Goal: Task Accomplishment & Management: Complete application form

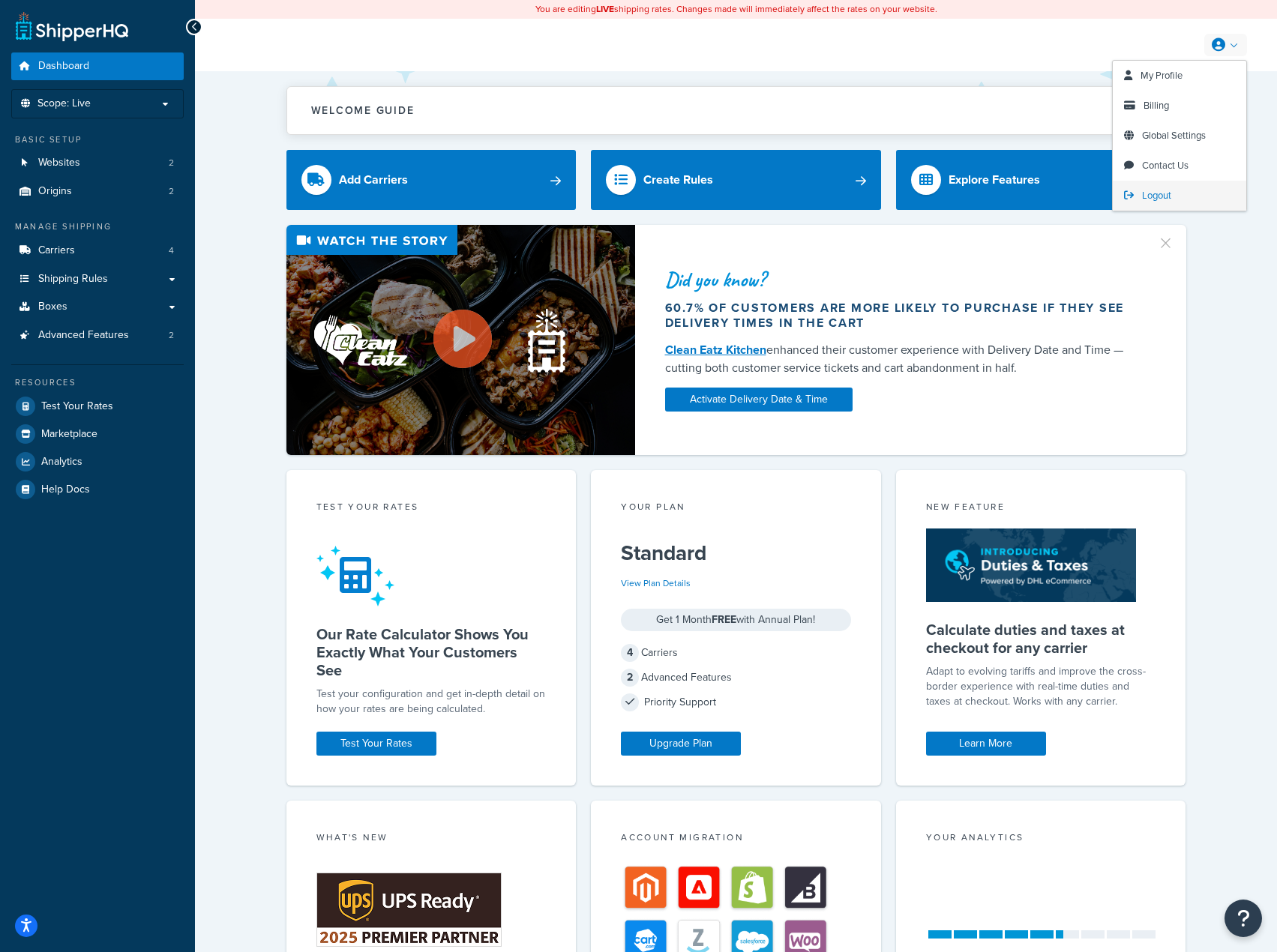
click at [1167, 193] on span "Logout" at bounding box center [1157, 195] width 29 height 15
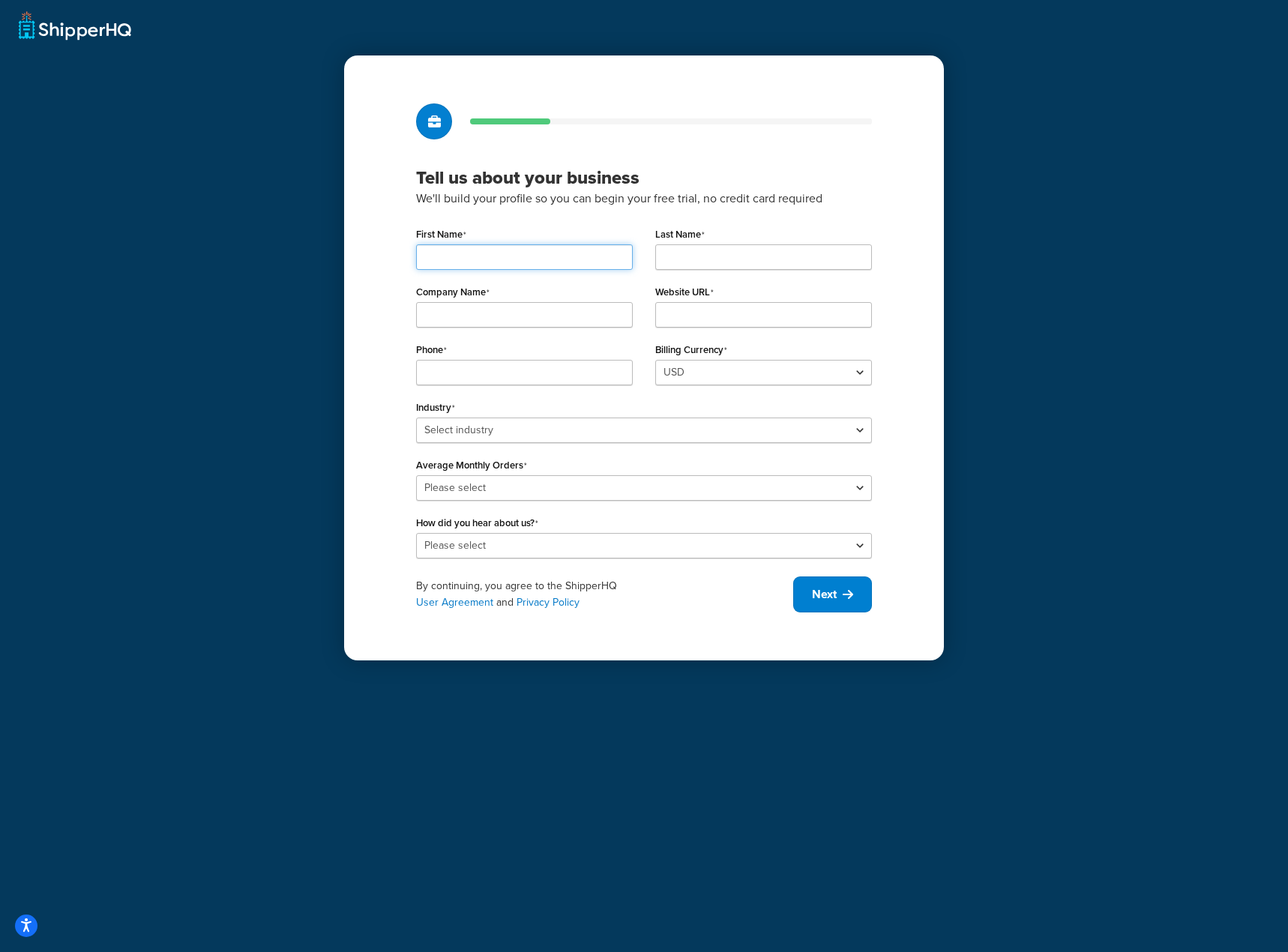
click at [465, 263] on input "First Name" at bounding box center [524, 258] width 216 height 26
type input "Devin"
type input "Jackson"
type input "Robertson Marketing Group"
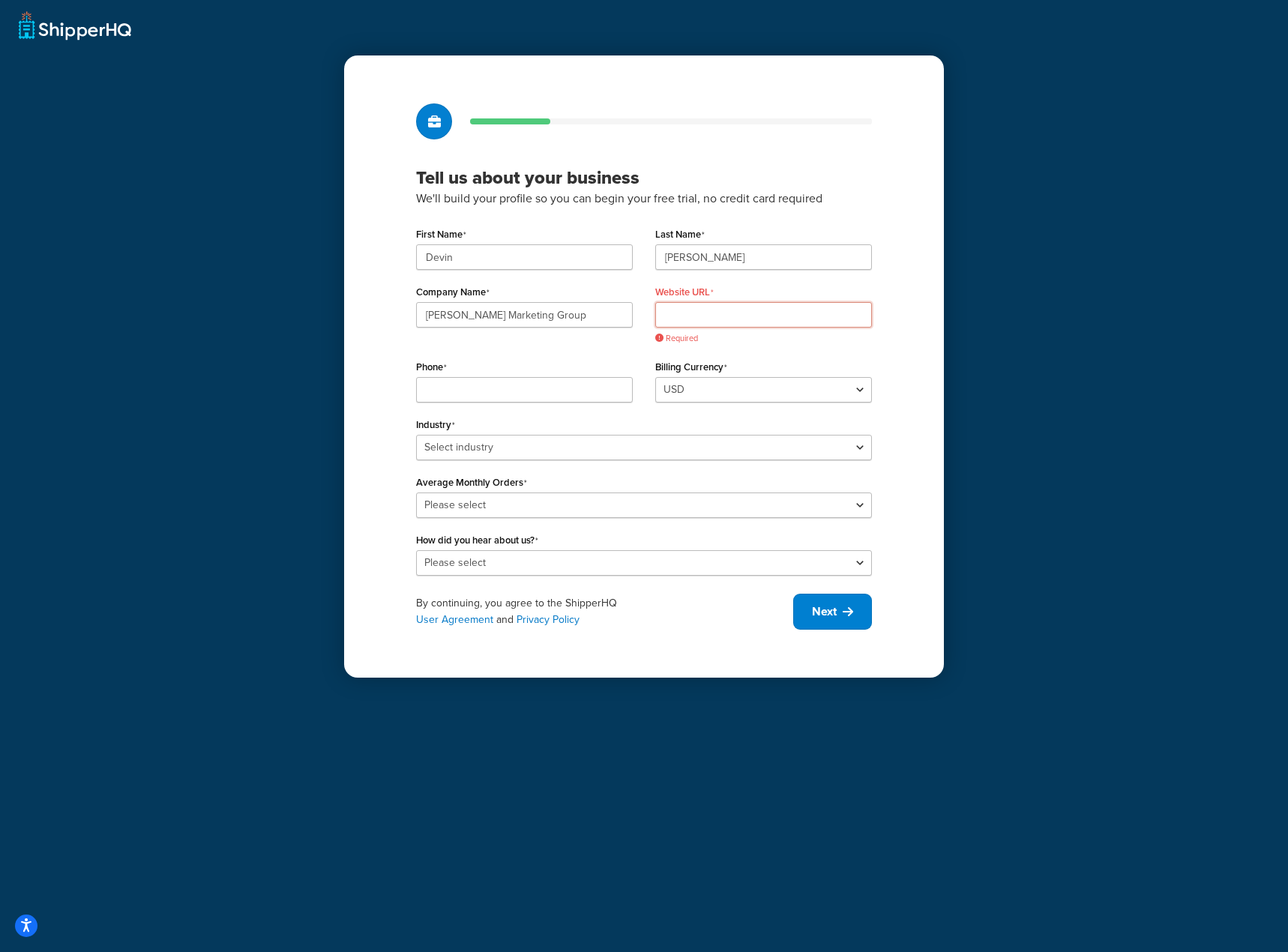
click at [730, 307] on input "Website URL" at bounding box center [763, 315] width 216 height 26
click at [717, 313] on input "Website URL" at bounding box center [763, 315] width 216 height 26
paste input "fedexshop.fedex.com"
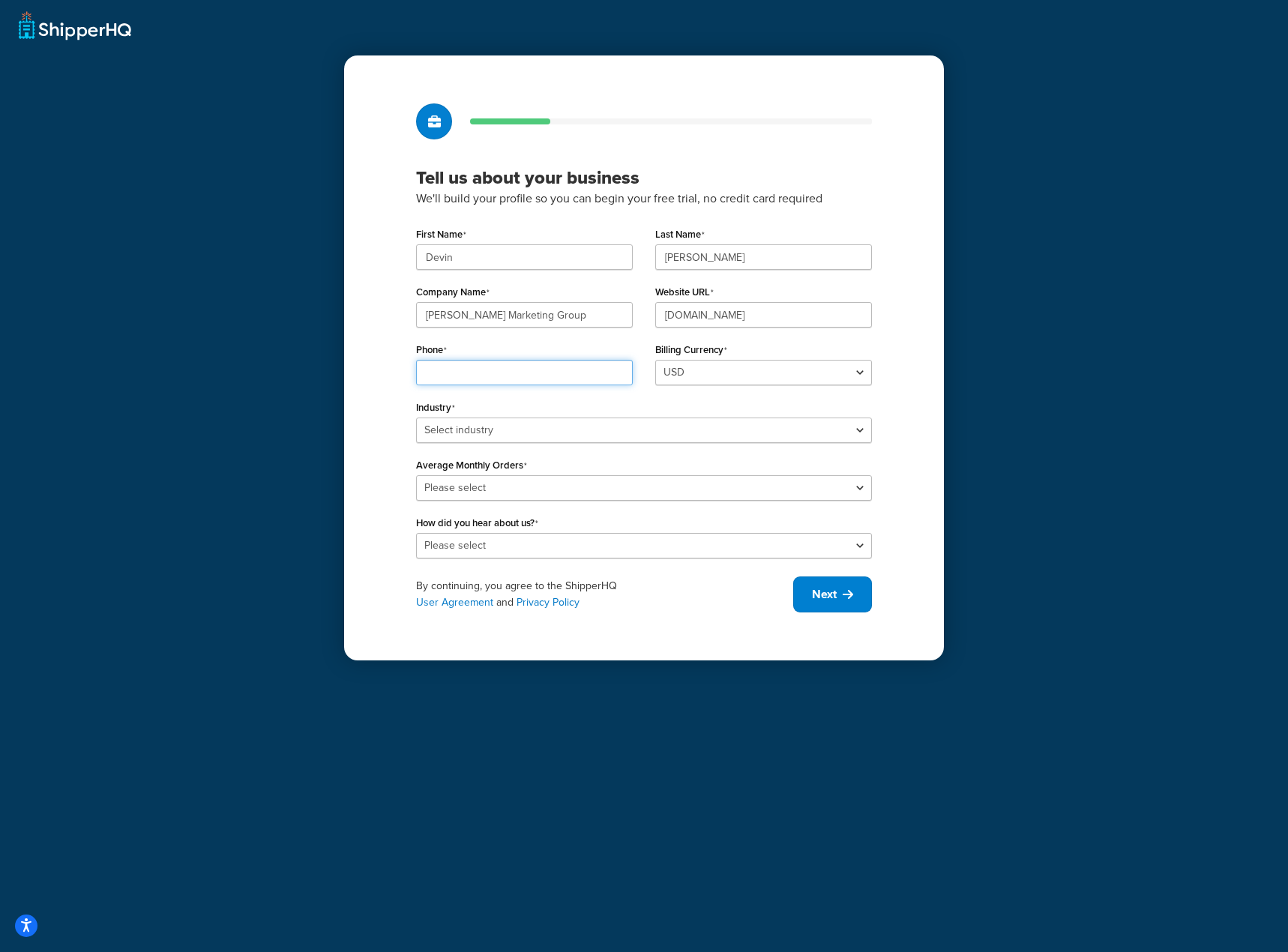
click at [483, 369] on input "Phone" at bounding box center [524, 373] width 216 height 26
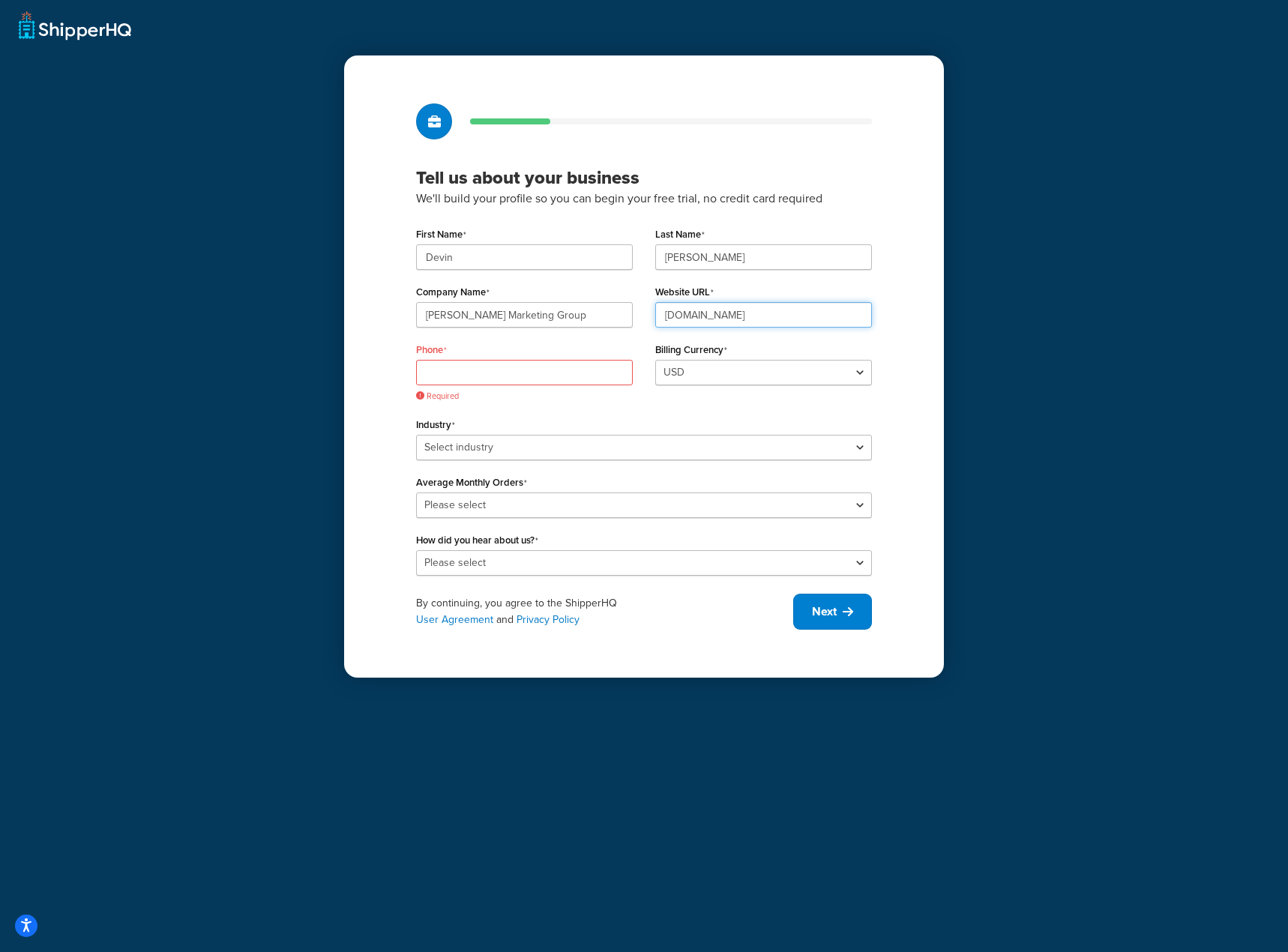
click at [768, 307] on input "fedexshop.fedex.com" at bounding box center [763, 315] width 216 height 26
drag, startPoint x: 785, startPoint y: 312, endPoint x: 483, endPoint y: 280, distance: 303.7
click at [483, 280] on div "First Name Devin Last Name Jackson Company Name Robertson Marketing Group Websi…" at bounding box center [643, 398] width 456 height 351
paste input "https://robertsonmarketing.com/"
type input "https://robertsonmarketing.com/"
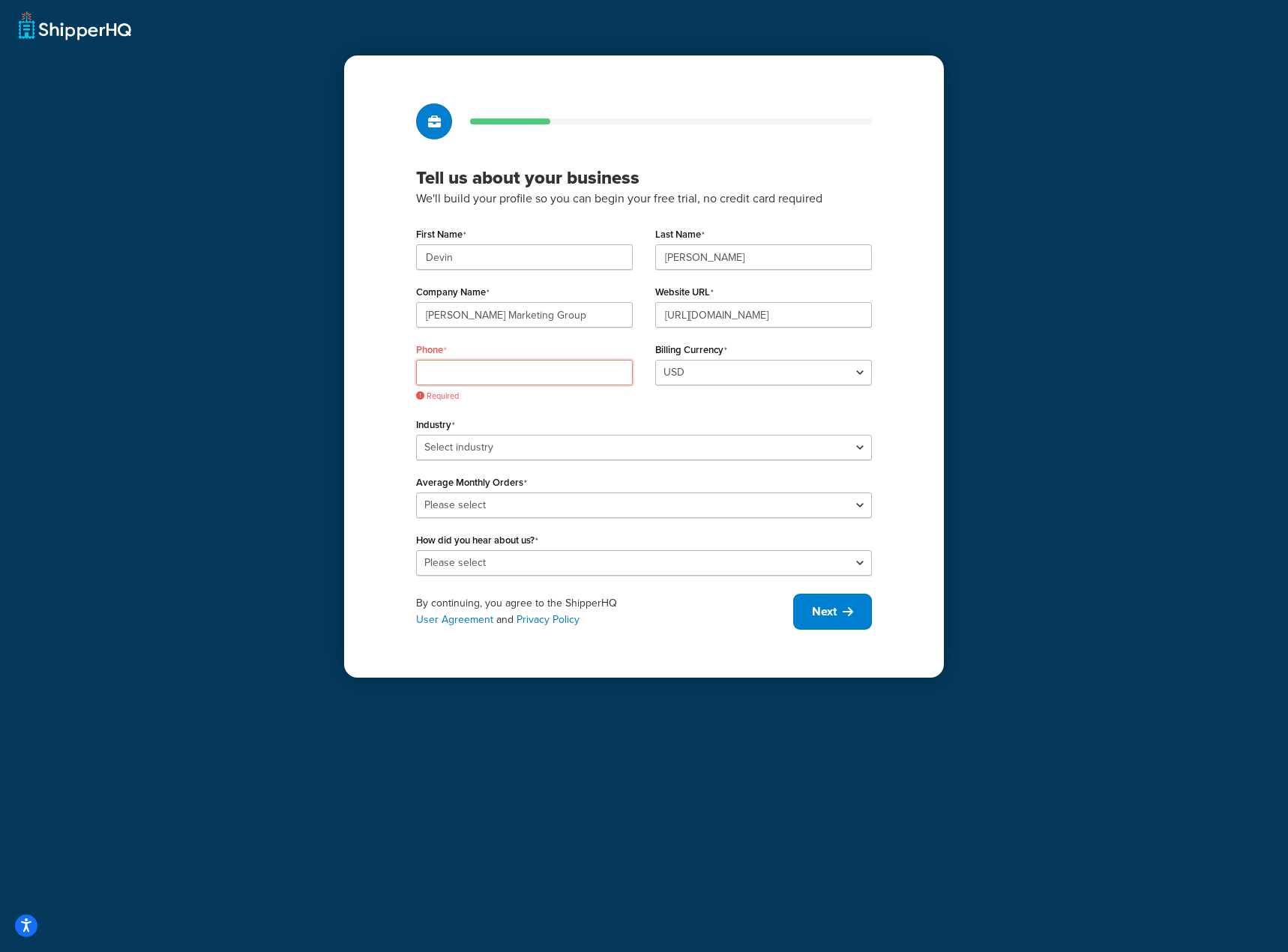
click at [483, 364] on input "Phone" at bounding box center [524, 373] width 216 height 26
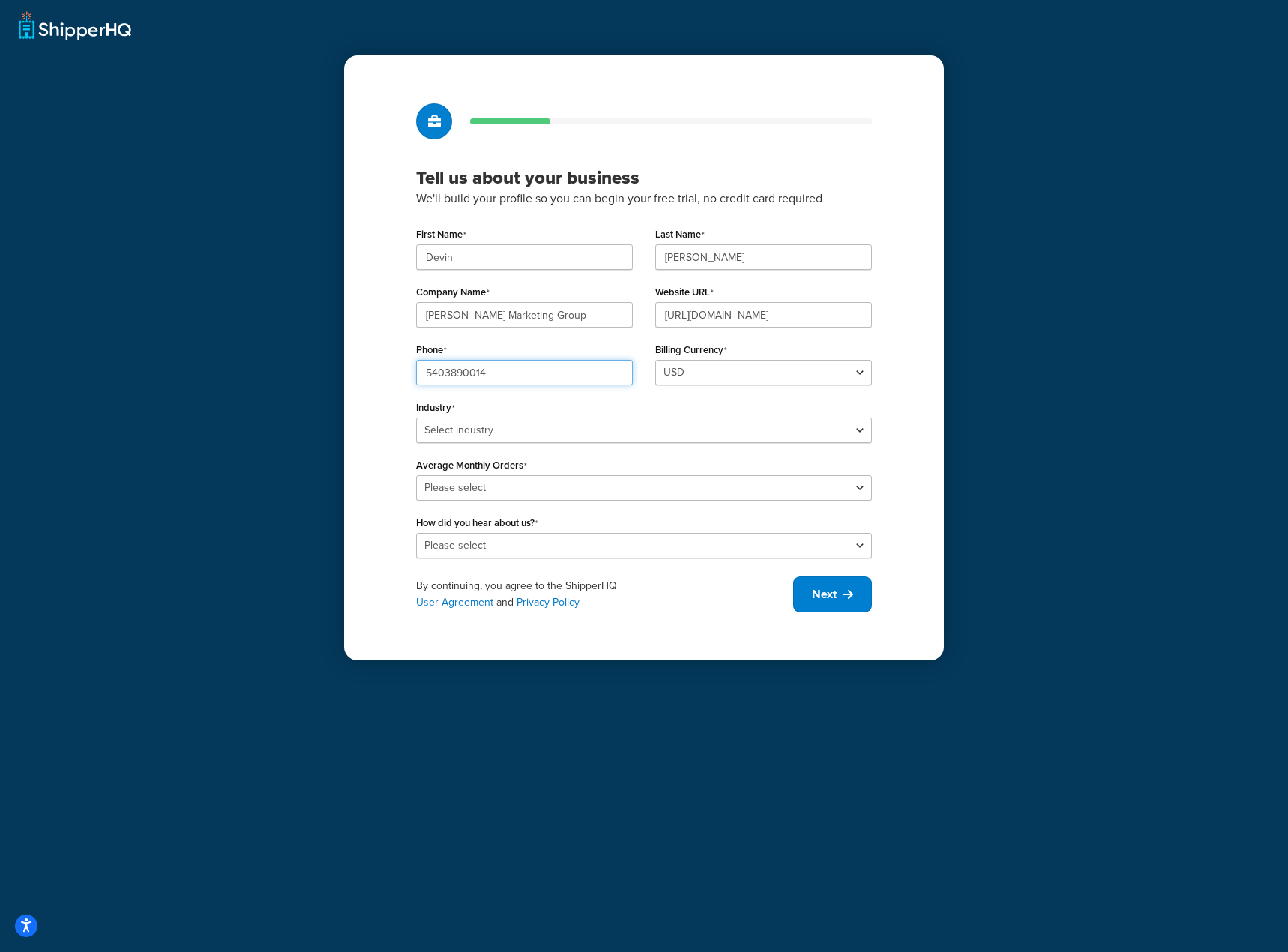
type input "5403890014"
click at [449, 421] on select "Select industry Automotive Adult Agriculture Alcohol, Tobacco & CBD Arts & Craf…" at bounding box center [643, 430] width 456 height 26
click at [416, 417] on select "Select industry Automotive Adult Agriculture Alcohol, Tobacco & CBD Arts & Craf…" at bounding box center [643, 430] width 456 height 26
click at [468, 426] on select "Select industry Automotive Adult Agriculture Alcohol, Tobacco & CBD Arts & Craf…" at bounding box center [643, 430] width 456 height 26
select select "25"
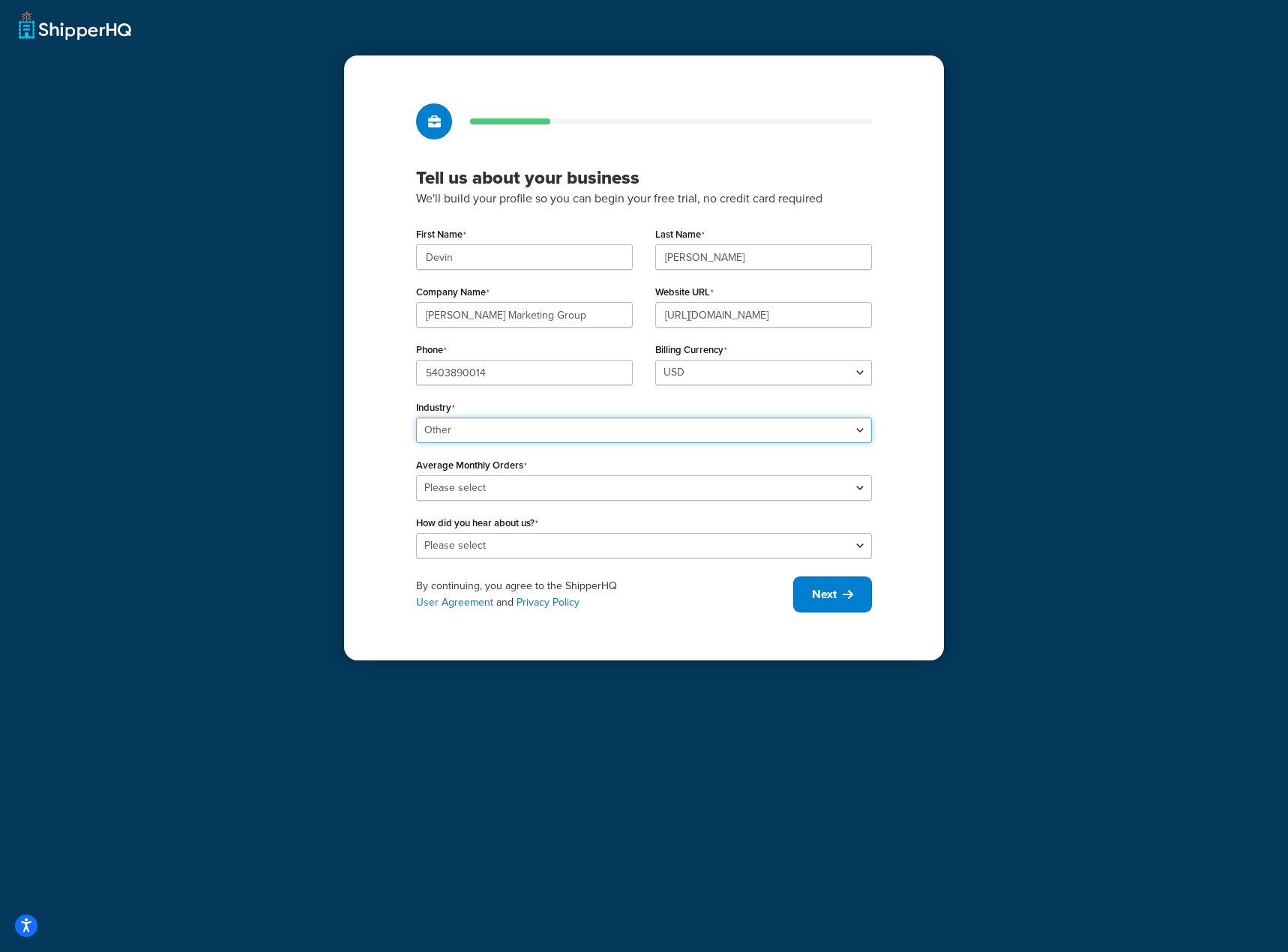
click at [416, 417] on select "Select industry Automotive Adult Agriculture Alcohol, Tobacco & CBD Arts & Craf…" at bounding box center [643, 430] width 456 height 26
click at [492, 482] on select "Please select 0-500 501-1,000 1,001-10,000 10,001-20,000 Over 20,000" at bounding box center [643, 488] width 456 height 26
select select "3"
click at [416, 475] on select "Please select 0-500 501-1,000 1,001-10,000 10,001-20,000 Over 20,000" at bounding box center [643, 488] width 456 height 26
click at [490, 546] on select "Please select Online Search App Store or Marketplace Listing Referred by Agency…" at bounding box center [643, 546] width 456 height 26
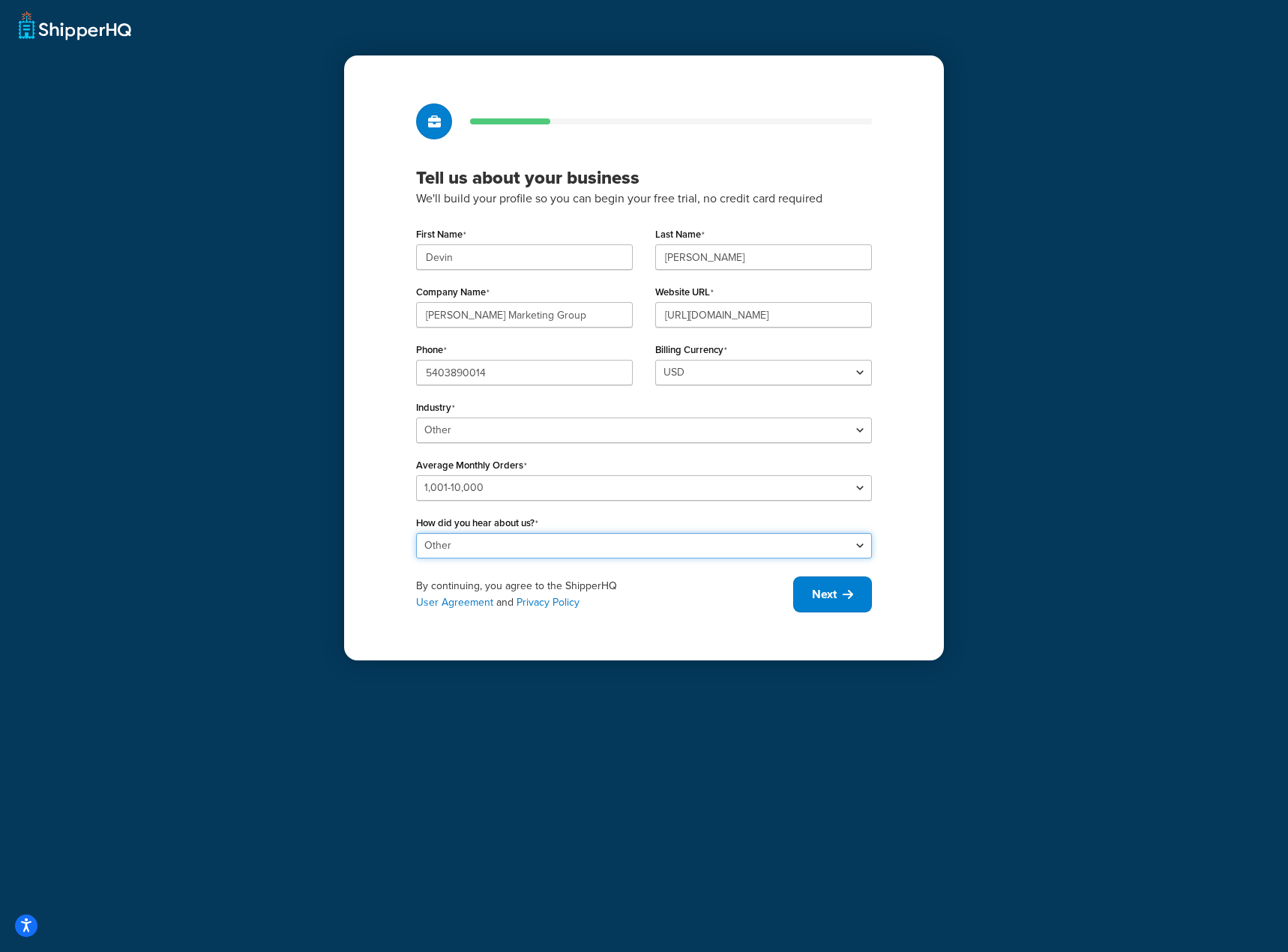
click at [416, 533] on select "Please select Online Search App Store or Marketplace Listing Referred by Agency…" at bounding box center [643, 546] width 456 height 26
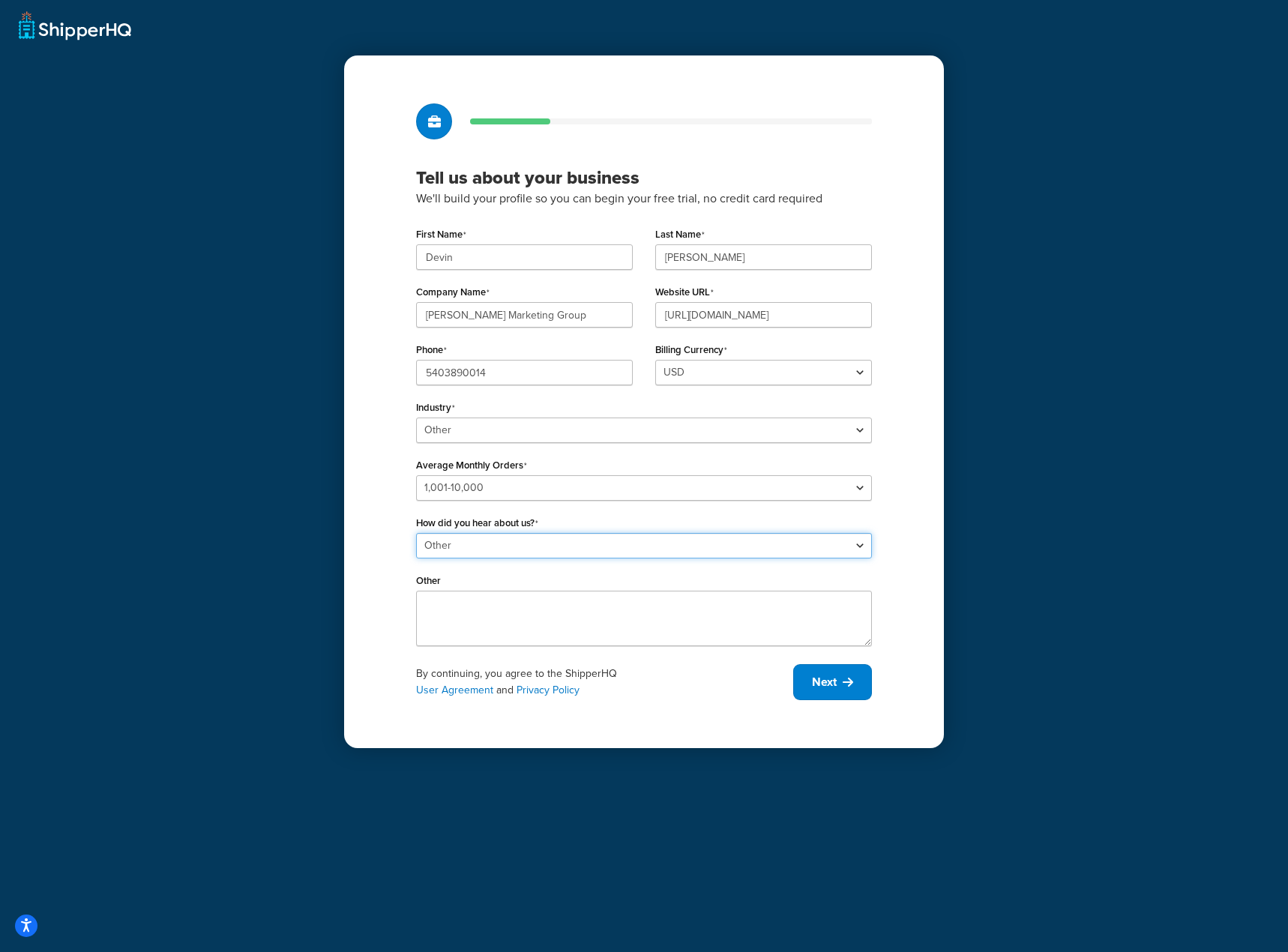
click at [513, 549] on select "Please select Online Search App Store or Marketplace Listing Referred by Agency…" at bounding box center [643, 546] width 456 height 26
select select "2"
click at [416, 533] on select "Please select Online Search App Store or Marketplace Listing Referred by Agency…" at bounding box center [643, 546] width 456 height 26
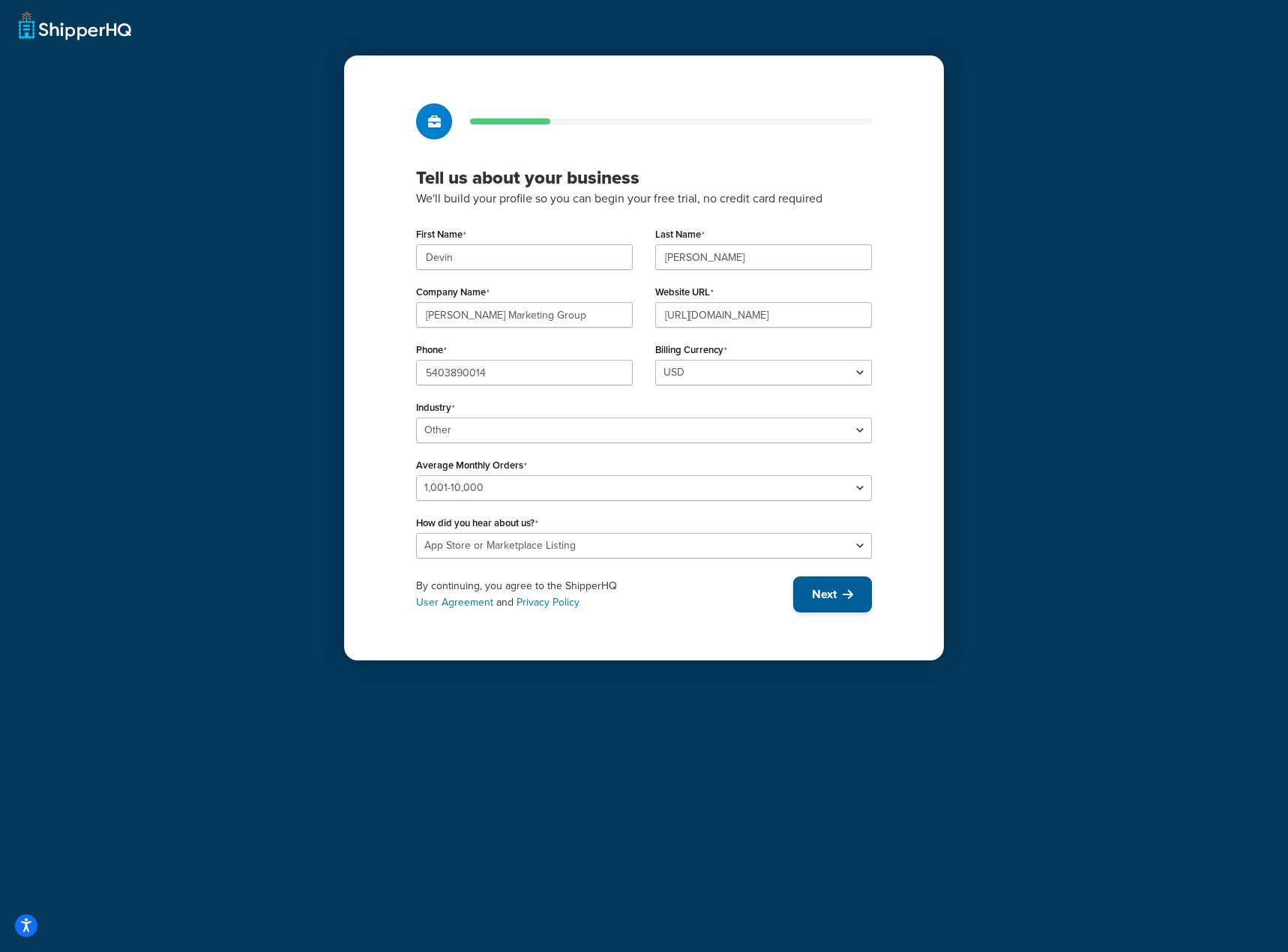
click at [811, 594] on span "Next" at bounding box center [823, 594] width 25 height 16
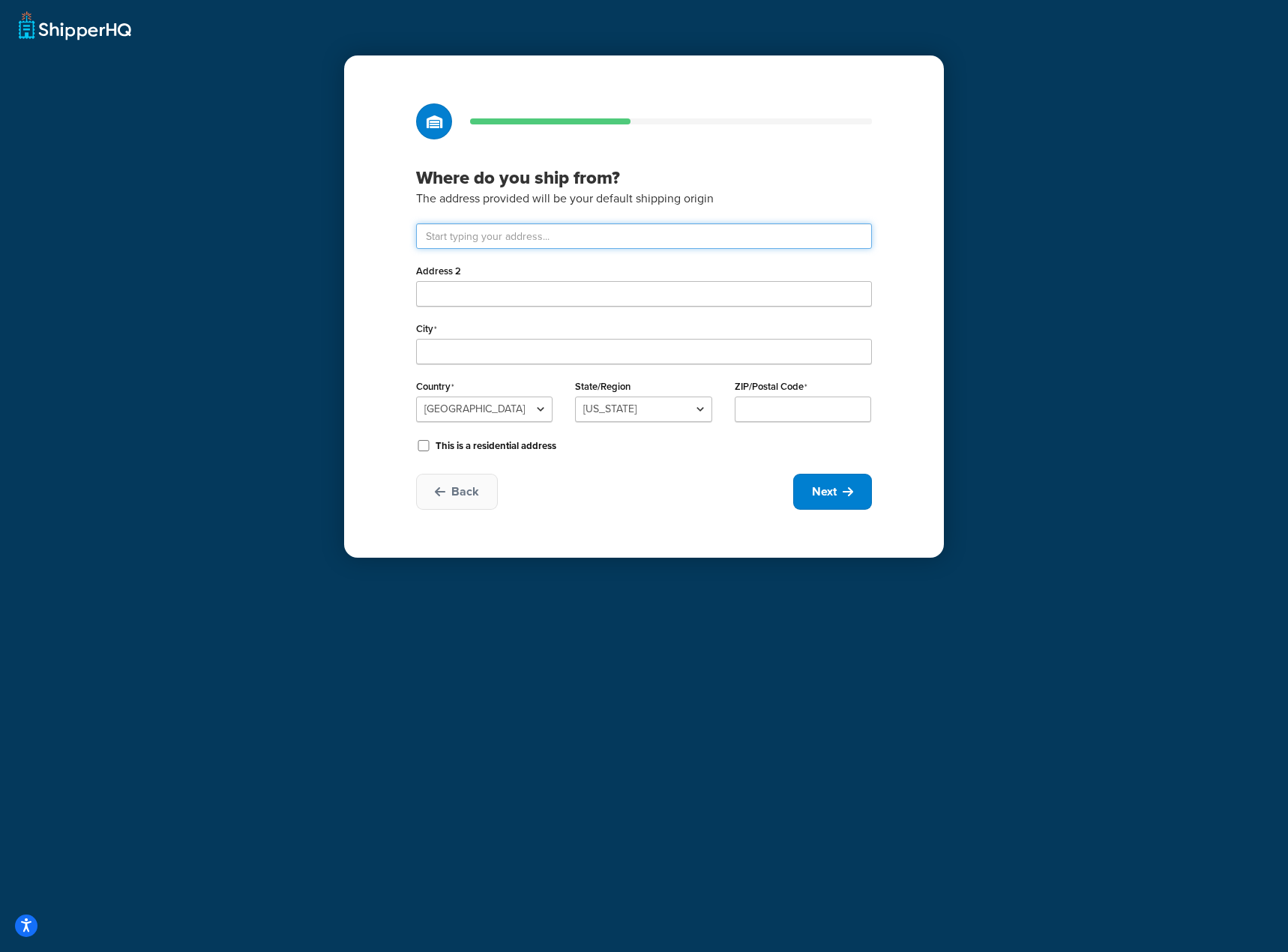
drag, startPoint x: 477, startPoint y: 239, endPoint x: 486, endPoint y: 243, distance: 9.8
click at [477, 238] on input "text" at bounding box center [643, 236] width 456 height 26
type input "359 Kessler Mill Rd"
type input "Salem"
select select "46"
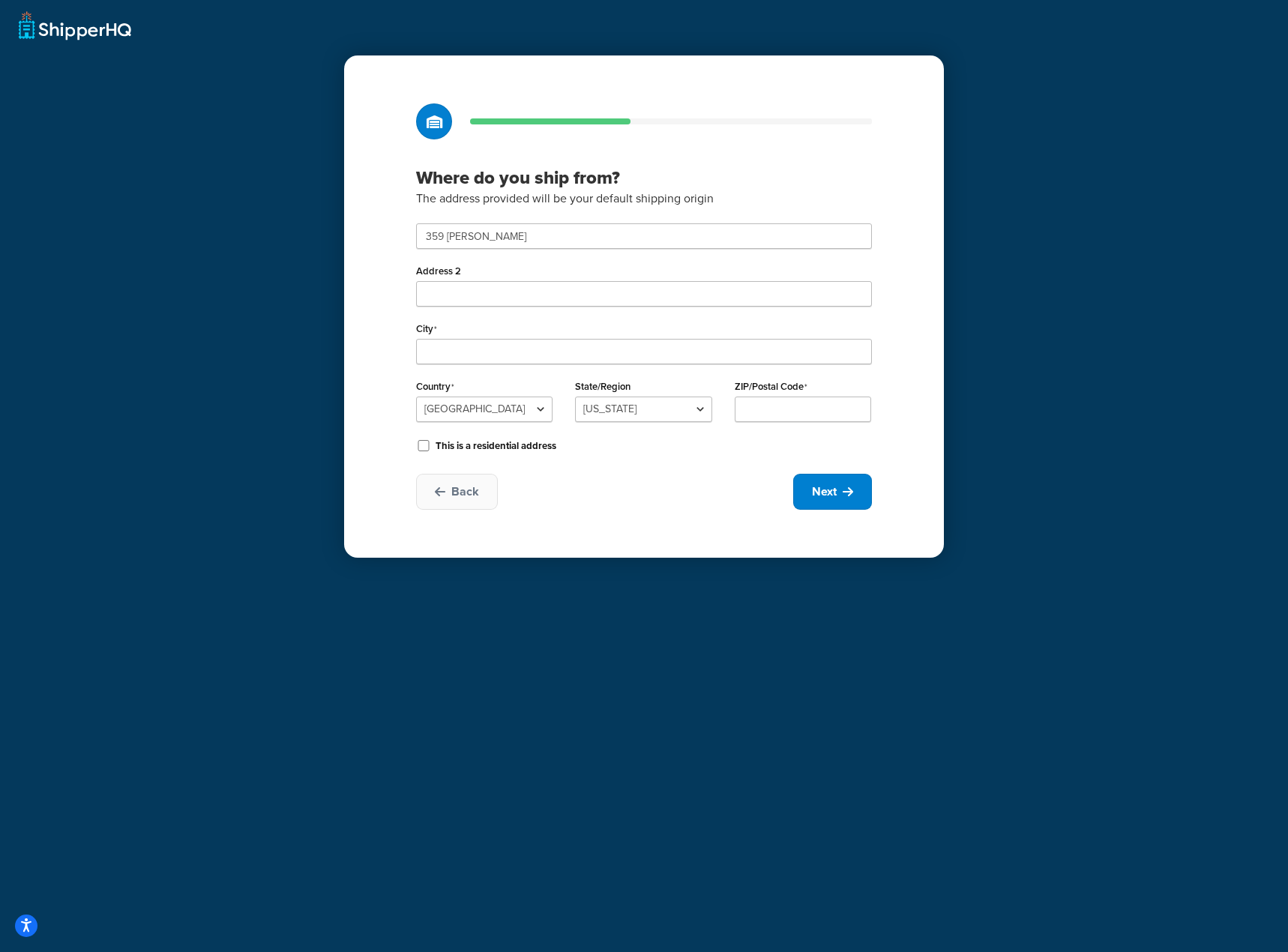
type input "24153"
click at [815, 485] on span "Next" at bounding box center [823, 491] width 25 height 16
select select "1"
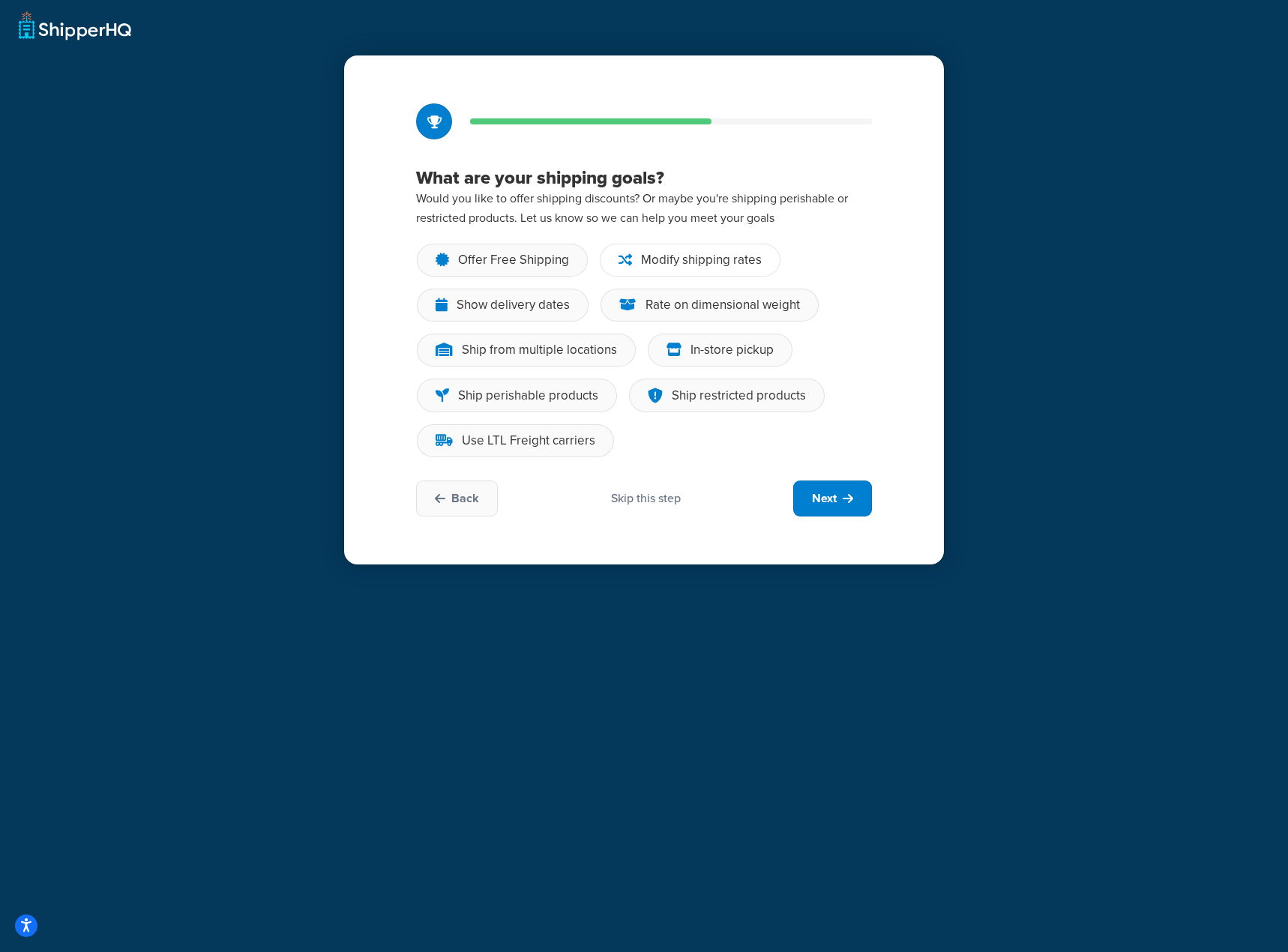
click at [664, 263] on div "Modify shipping rates" at bounding box center [701, 259] width 121 height 15
click at [0, 0] on input "Modify shipping rates" at bounding box center [0, 0] width 0 height 0
click at [626, 310] on icon at bounding box center [628, 305] width 17 height 15
click at [0, 0] on input "Rate on dimensional weight" at bounding box center [0, 0] width 0 height 0
click at [663, 498] on div "Skip this step" at bounding box center [645, 498] width 70 height 16
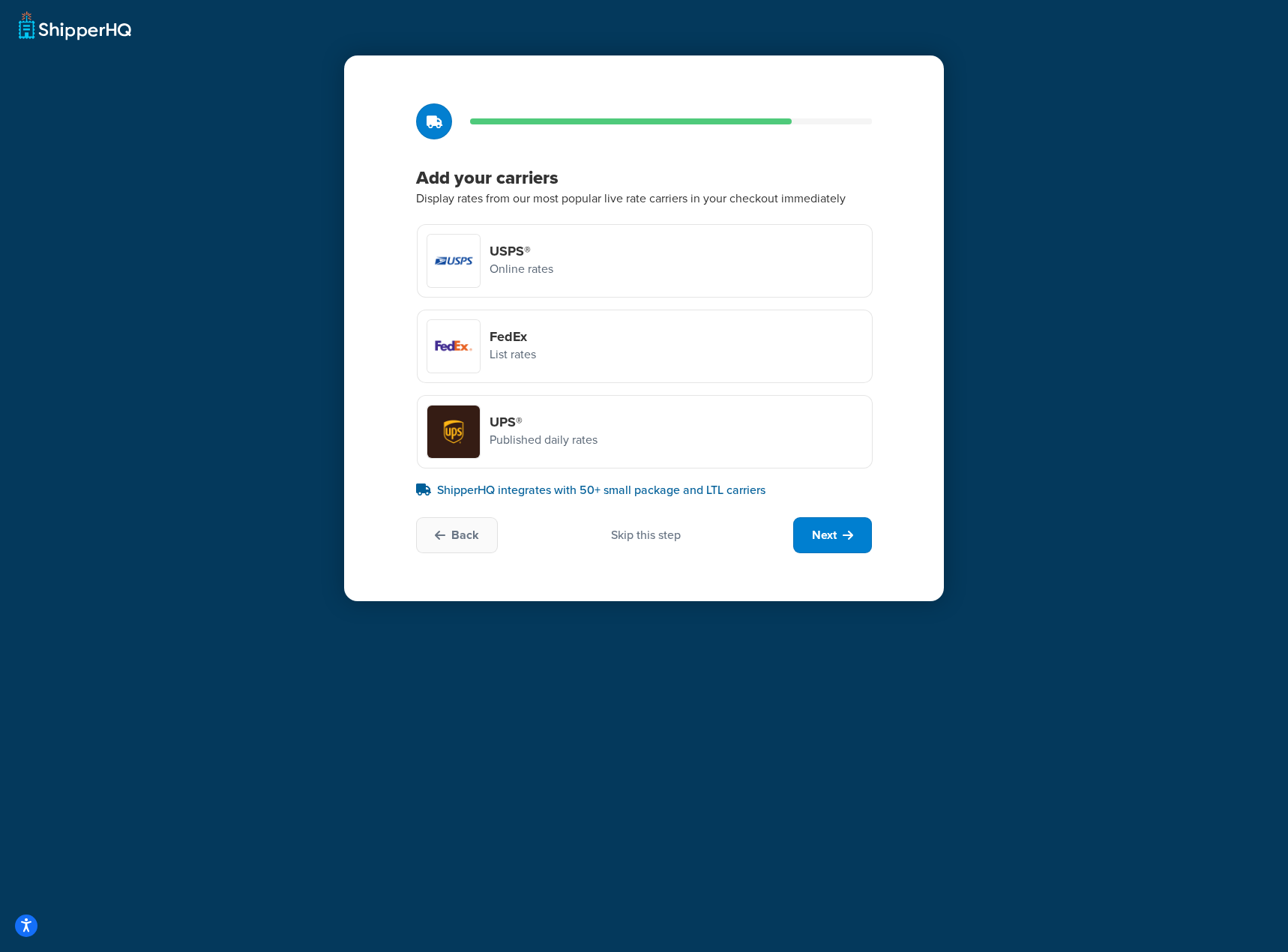
click at [555, 343] on div "FedEx List rates" at bounding box center [644, 347] width 456 height 74
click at [0, 0] on input "FedEx List rates" at bounding box center [0, 0] width 0 height 0
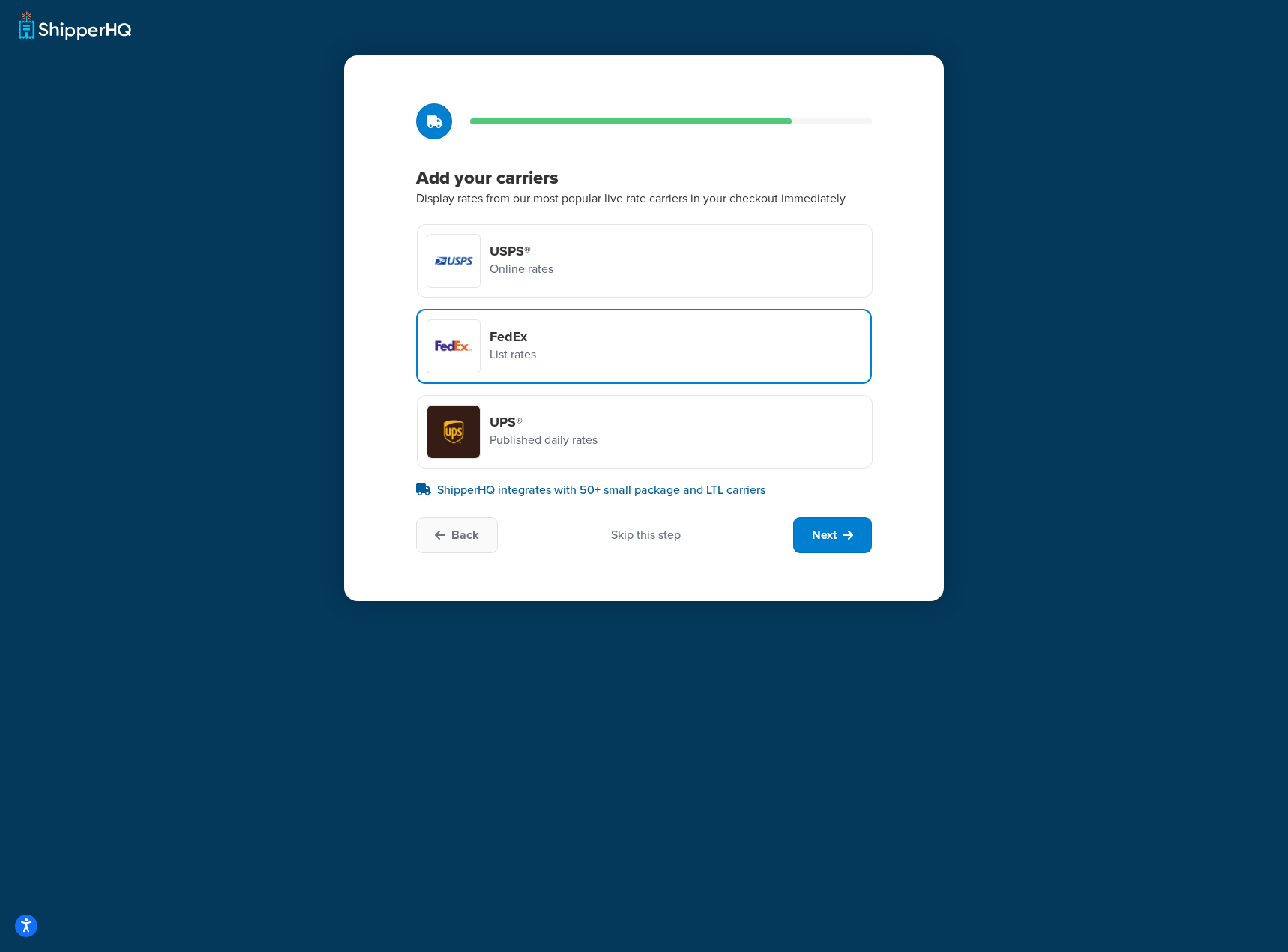
click at [558, 246] on div "USPS® Online rates" at bounding box center [644, 261] width 456 height 74
click at [0, 0] on input "USPS® Online rates" at bounding box center [0, 0] width 0 height 0
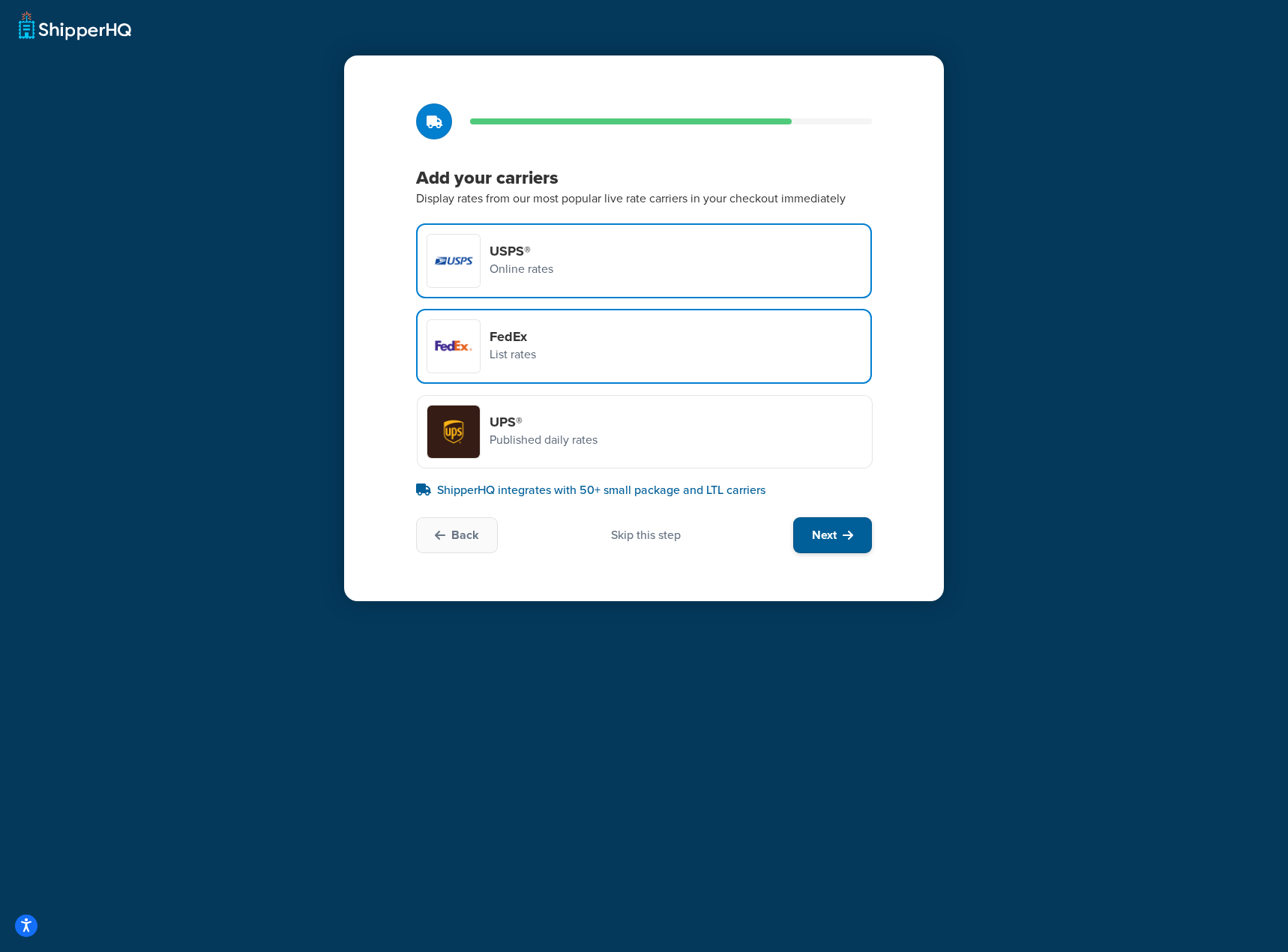
click at [841, 535] on button "Next" at bounding box center [833, 535] width 79 height 36
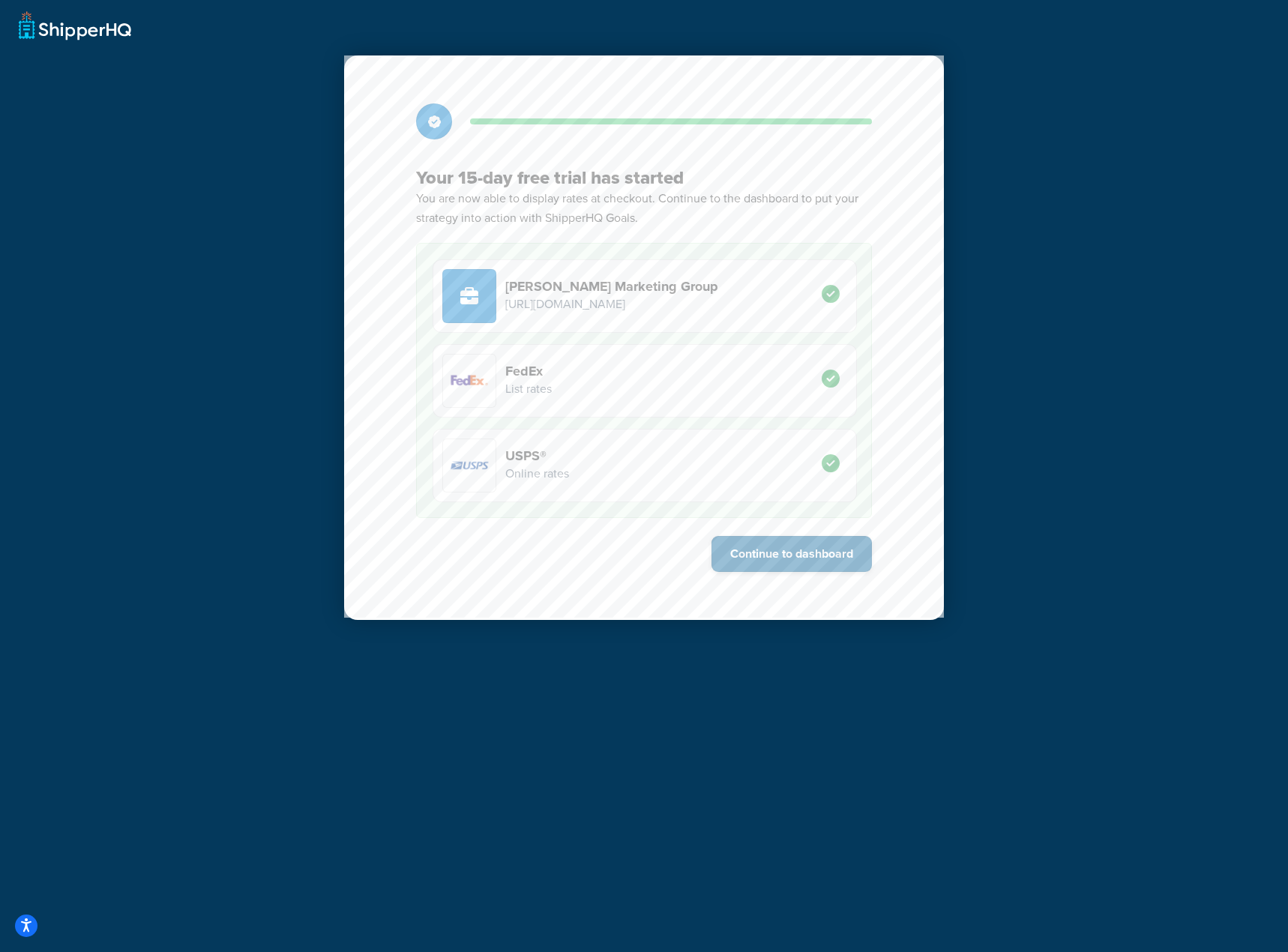
click at [762, 552] on button "Continue to dashboard" at bounding box center [791, 554] width 161 height 36
